Goal: Task Accomplishment & Management: Use online tool/utility

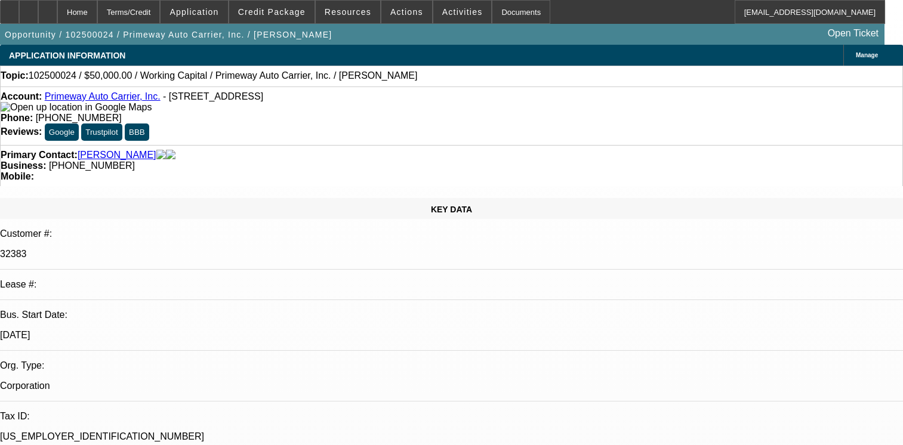
select select "0"
select select "2"
select select "0.1"
select select "4"
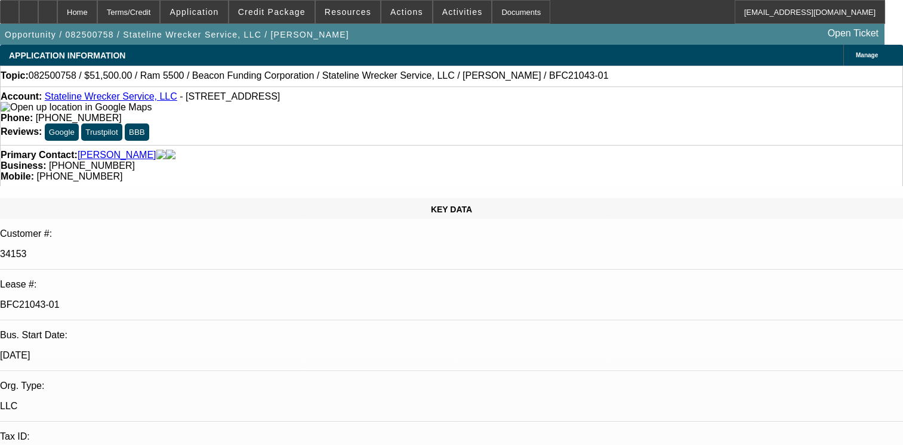
select select "0"
select select "2"
select select "0.1"
select select "4"
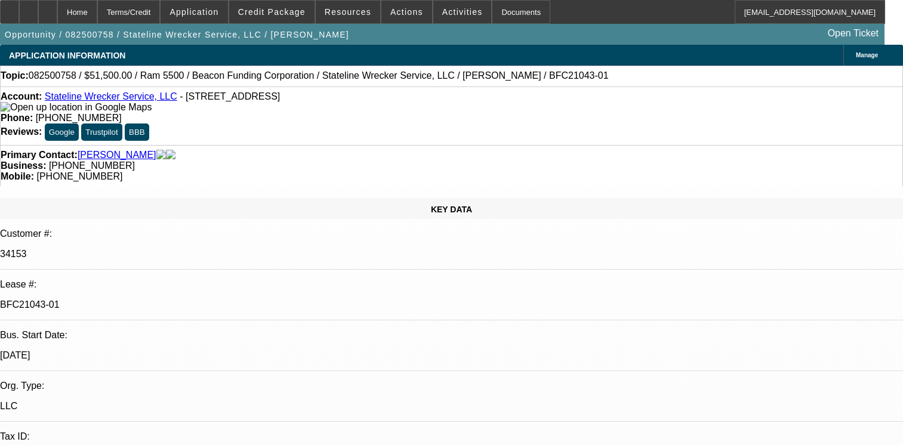
select select "0"
select select "2"
select select "0.1"
select select "4"
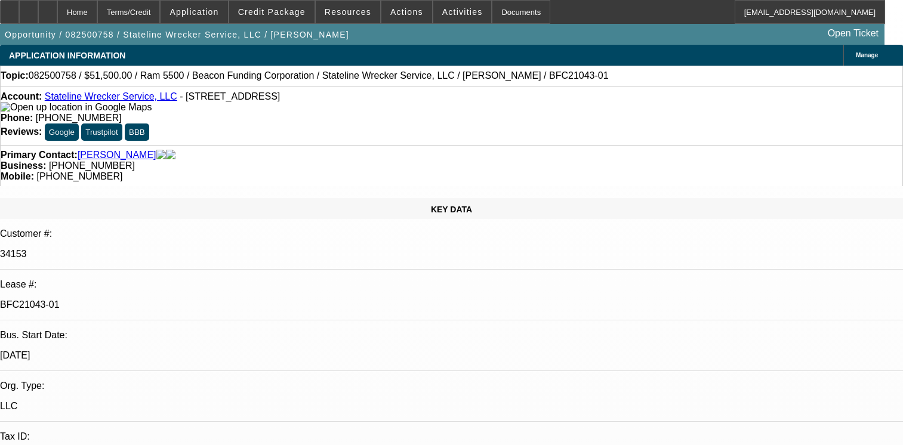
select select "0"
select select "2"
select select "0.1"
select select "4"
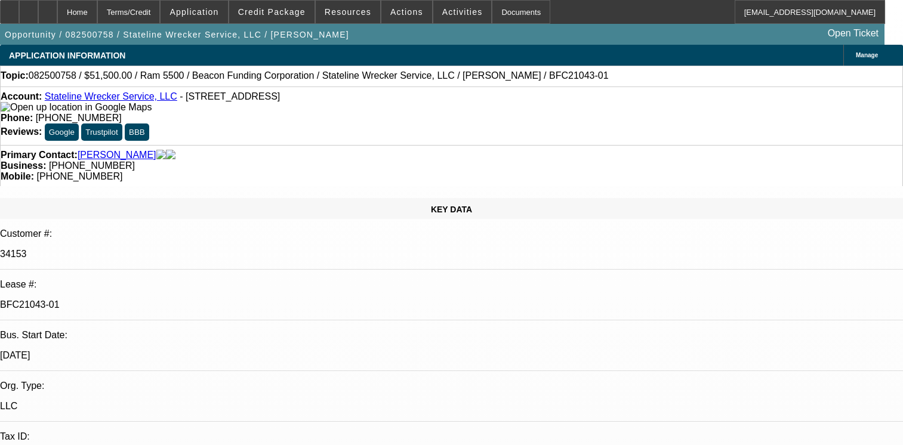
select select "0"
select select "2"
select select "0.1"
select select "4"
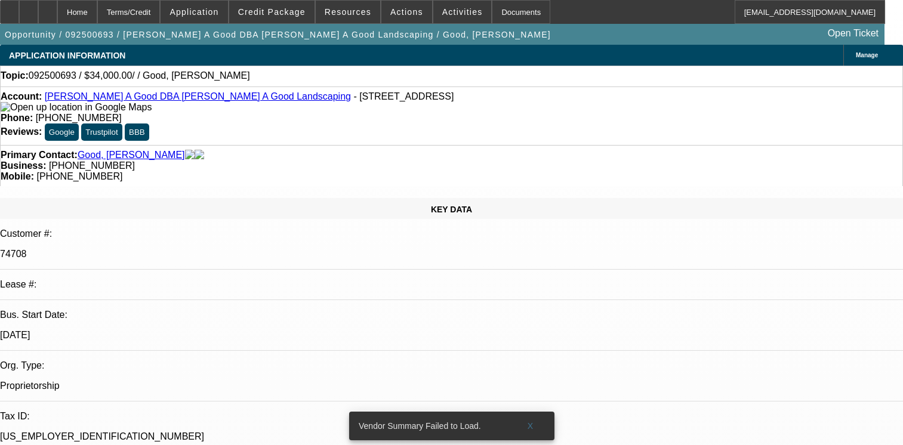
select select "0"
select select "2"
select select "0.1"
select select "4"
